Goal: Task Accomplishment & Management: Manage account settings

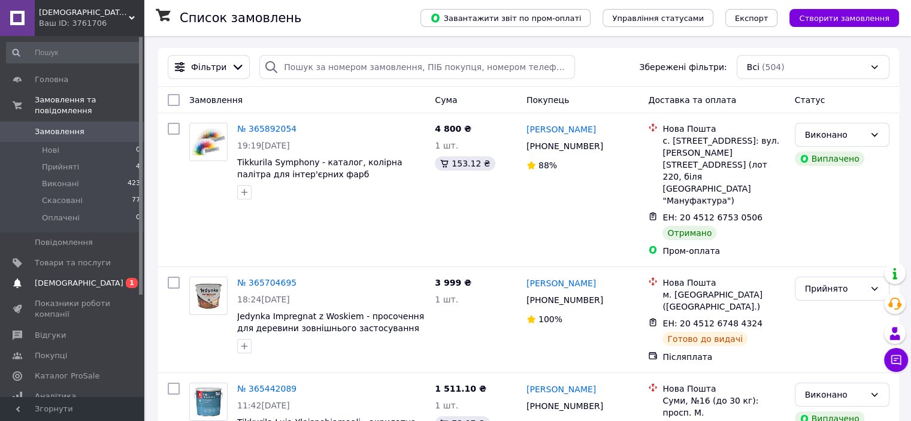
click at [80, 278] on span "[DEMOGRAPHIC_DATA]" at bounding box center [73, 283] width 76 height 11
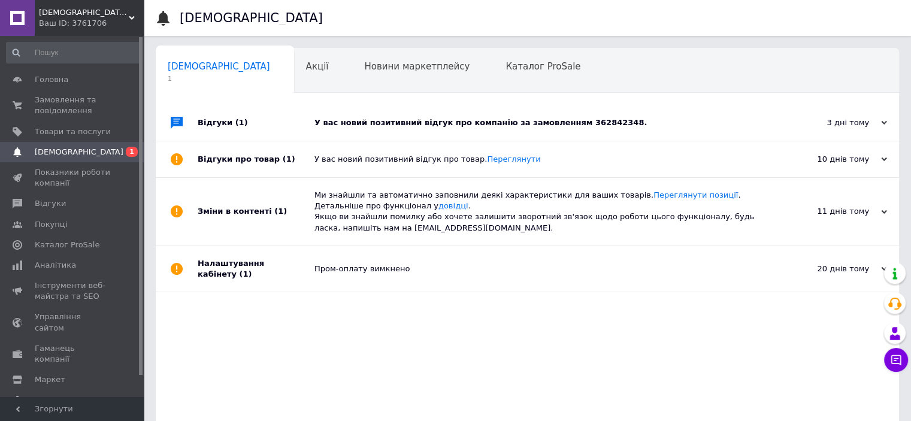
click at [494, 124] on div "У вас новий позитивний відгук про компанію за замовленням 362842348." at bounding box center [541, 122] width 453 height 11
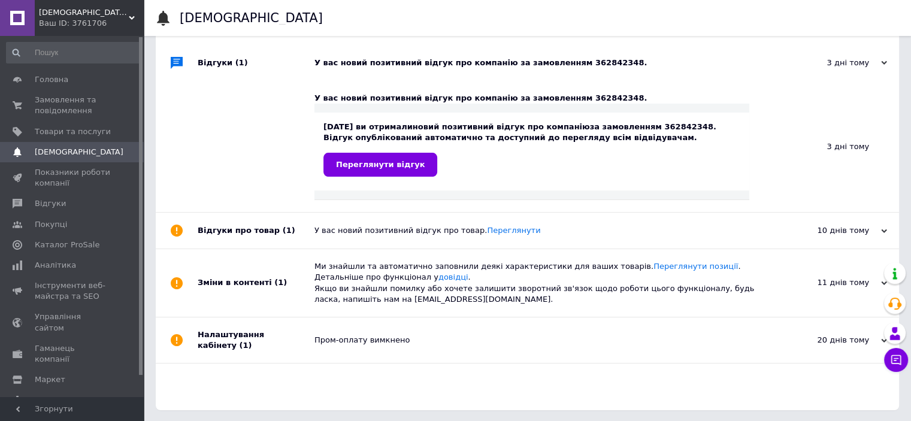
scroll to position [61, 0]
click at [391, 162] on span "Переглянути відгук" at bounding box center [380, 163] width 89 height 9
click at [50, 102] on span "Замовлення та повідомлення" at bounding box center [73, 106] width 76 height 22
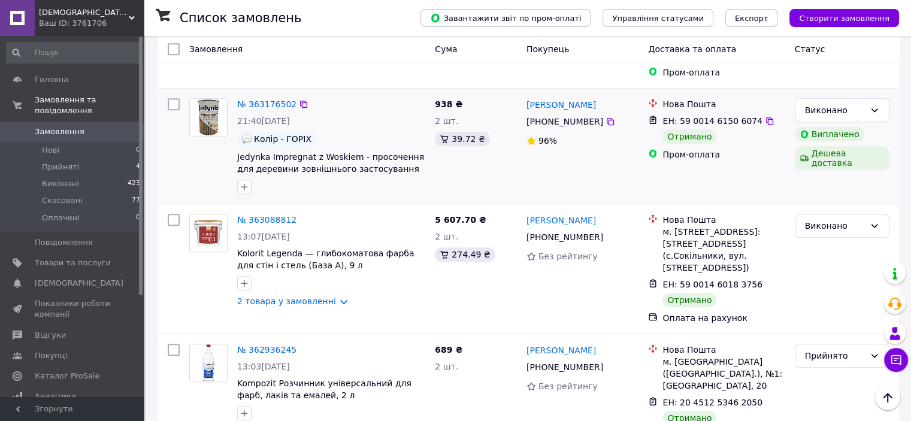
scroll to position [839, 0]
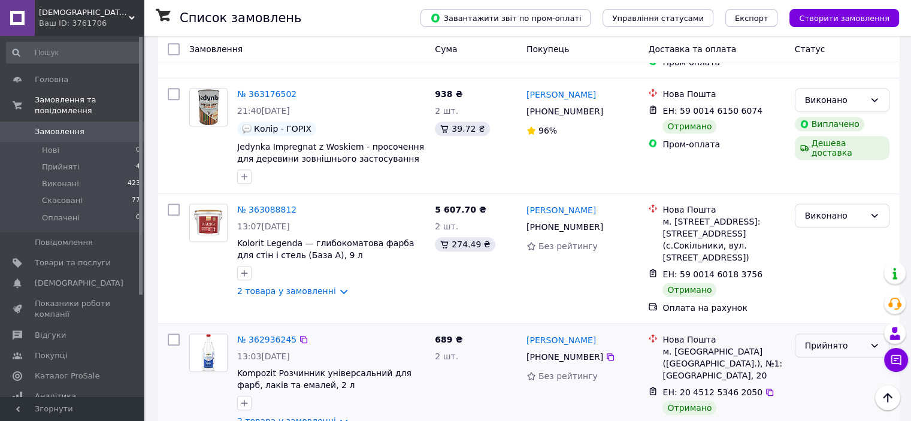
click at [860, 339] on div "Прийнято" at bounding box center [835, 345] width 60 height 13
click at [829, 244] on li "Виконано" at bounding box center [841, 244] width 93 height 22
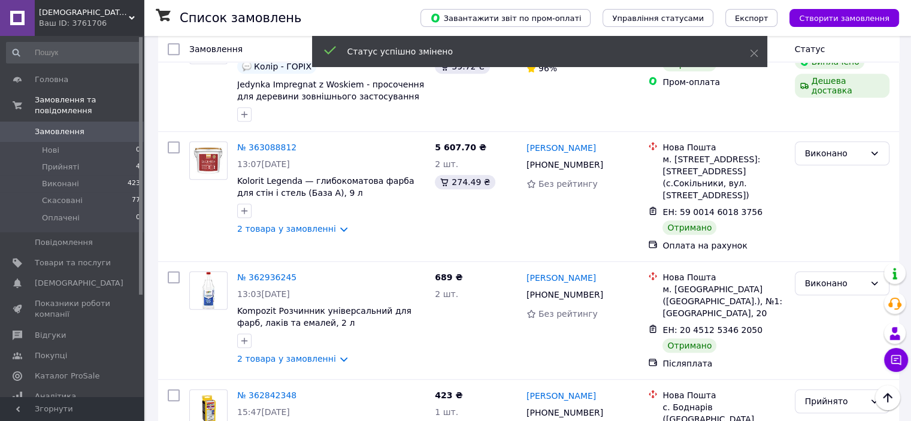
scroll to position [959, 0]
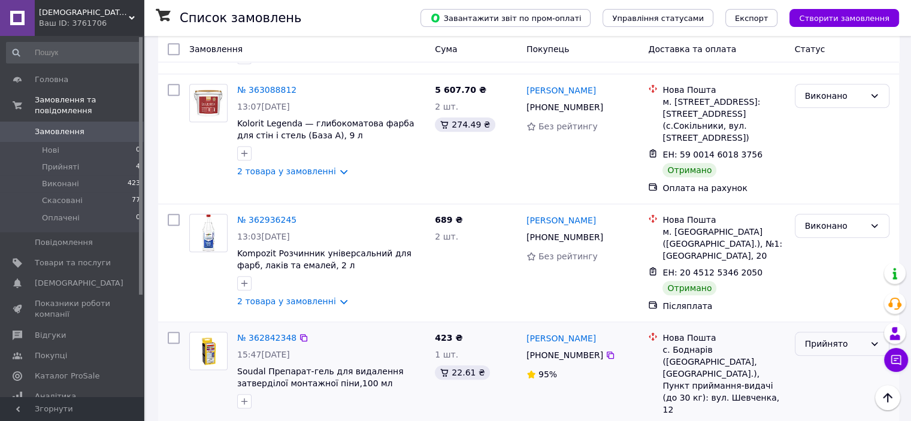
click at [839, 337] on div "Прийнято" at bounding box center [835, 343] width 60 height 13
click at [827, 234] on li "Виконано" at bounding box center [841, 239] width 93 height 22
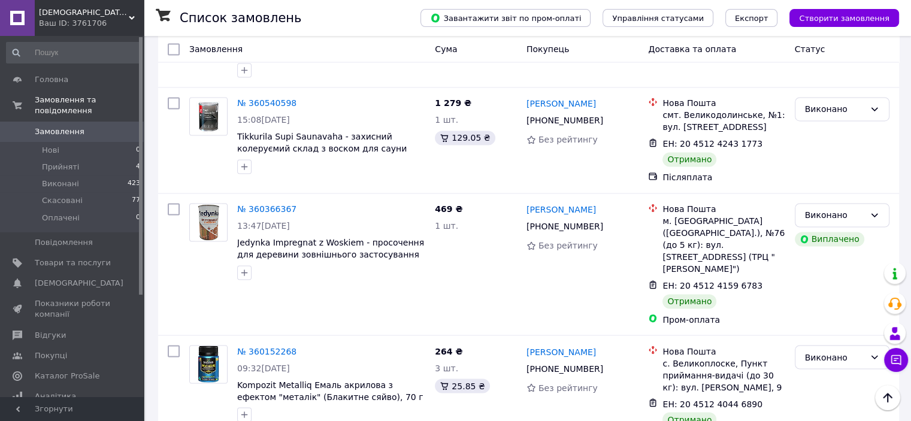
scroll to position [1977, 0]
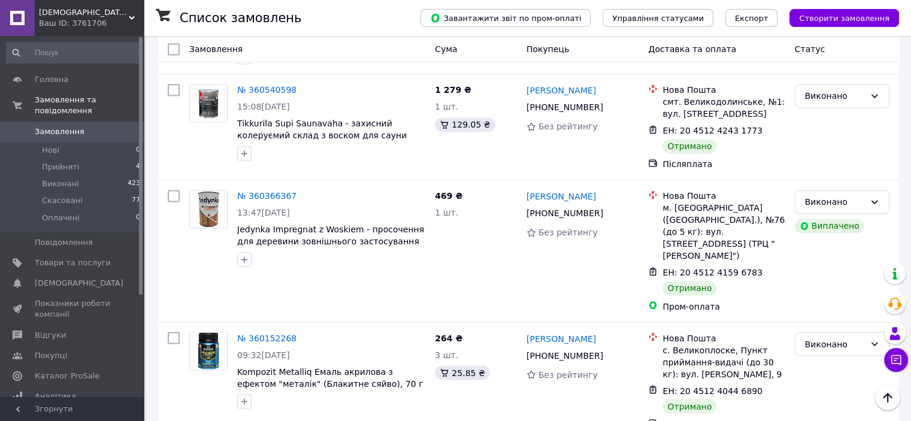
click at [827, 229] on li "Виконано" at bounding box center [841, 227] width 93 height 22
click at [53, 126] on span "Замовлення" at bounding box center [60, 131] width 50 height 11
click at [70, 371] on span "Каталог ProSale" at bounding box center [67, 376] width 65 height 11
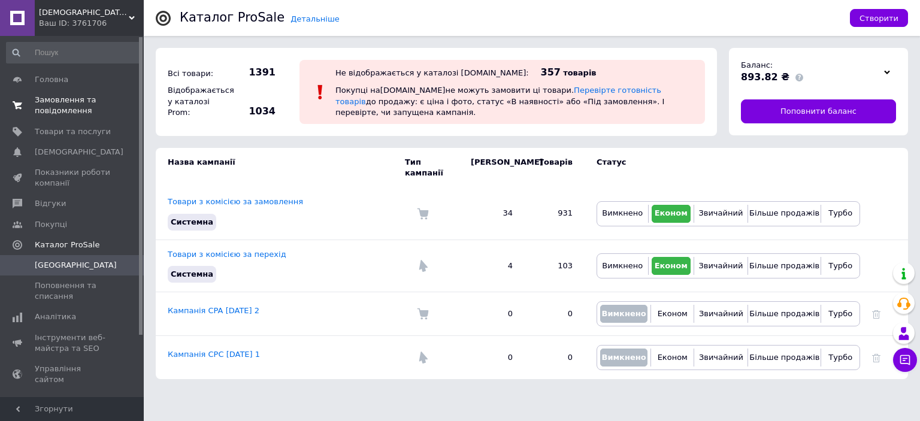
click at [50, 112] on span "Замовлення та повідомлення" at bounding box center [73, 106] width 76 height 22
